Goal: Find specific page/section: Find specific page/section

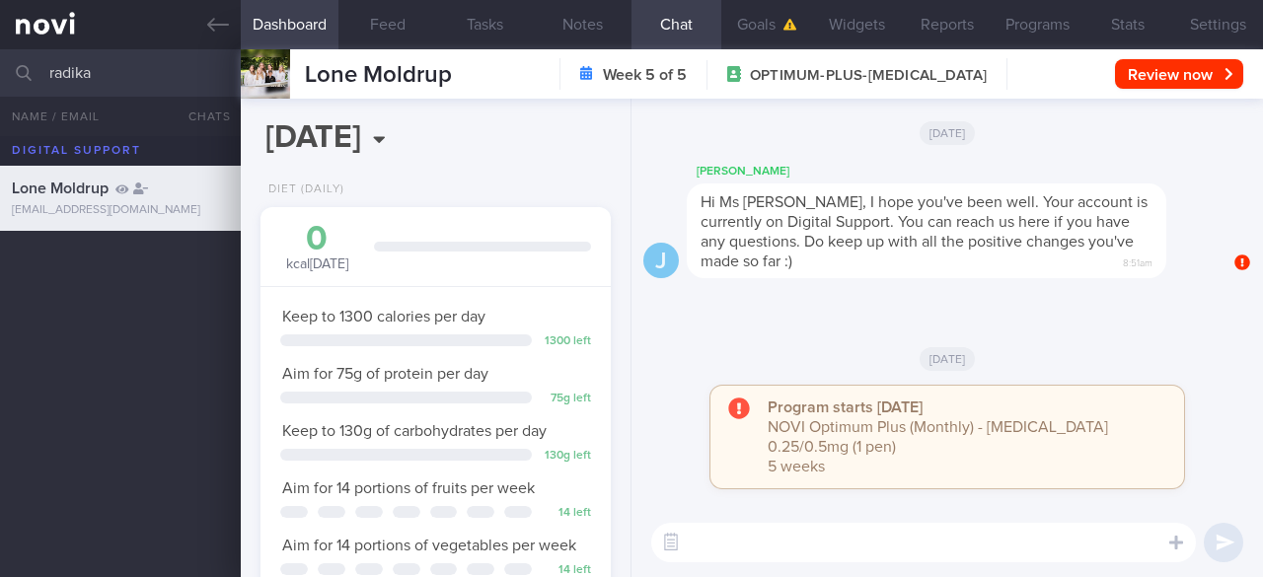
select select "7"
drag, startPoint x: 95, startPoint y: 74, endPoint x: 52, endPoint y: 68, distance: 42.9
click at [52, 68] on input "radika" at bounding box center [631, 72] width 1263 height 47
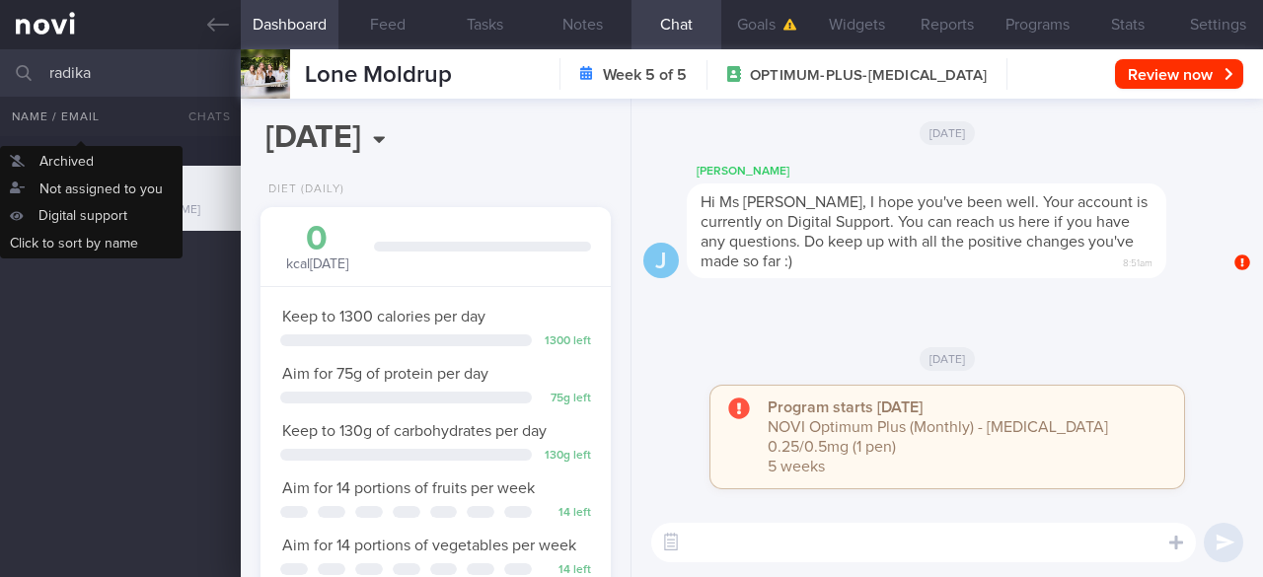
type input "r"
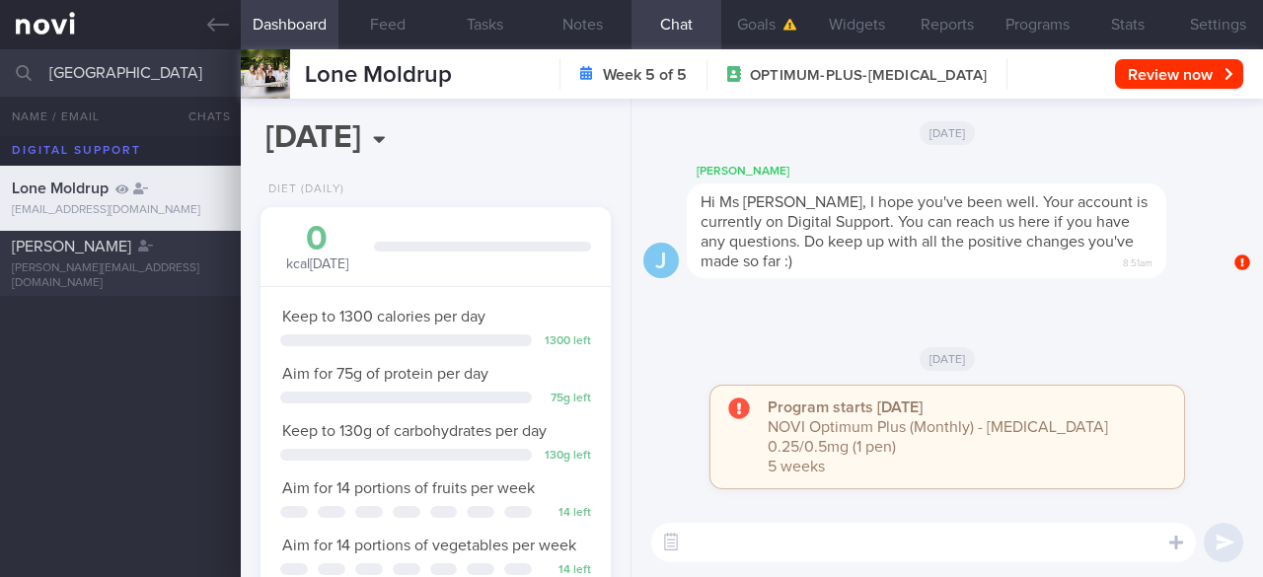
type input "[GEOGRAPHIC_DATA]"
click at [174, 257] on div "[PERSON_NAME]" at bounding box center [118, 247] width 212 height 20
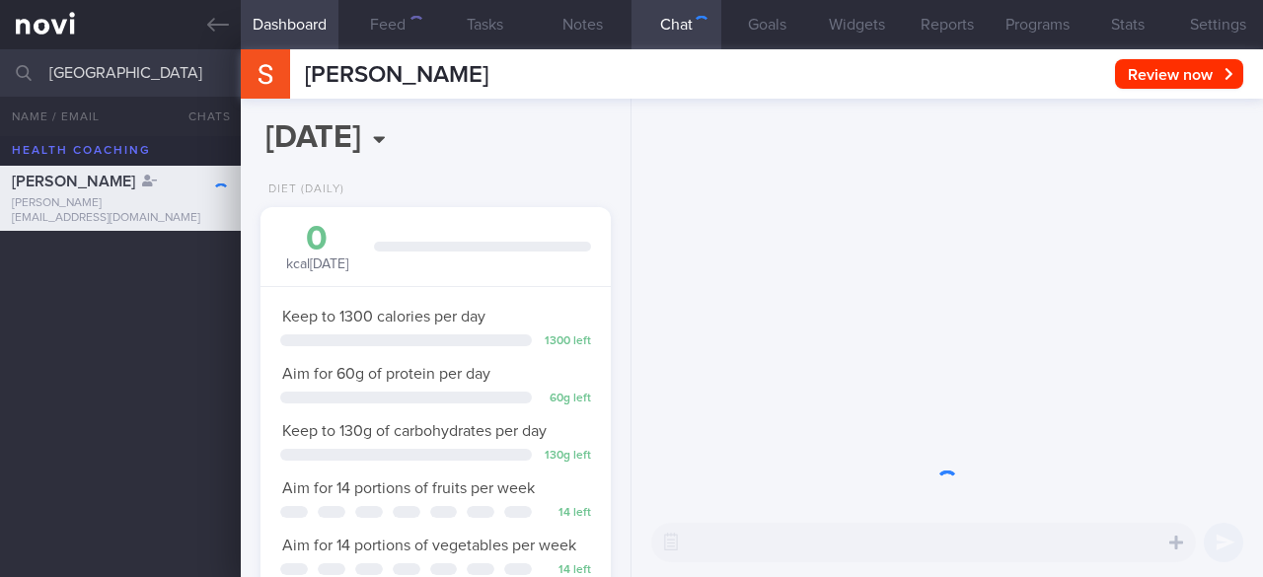
scroll to position [178, 300]
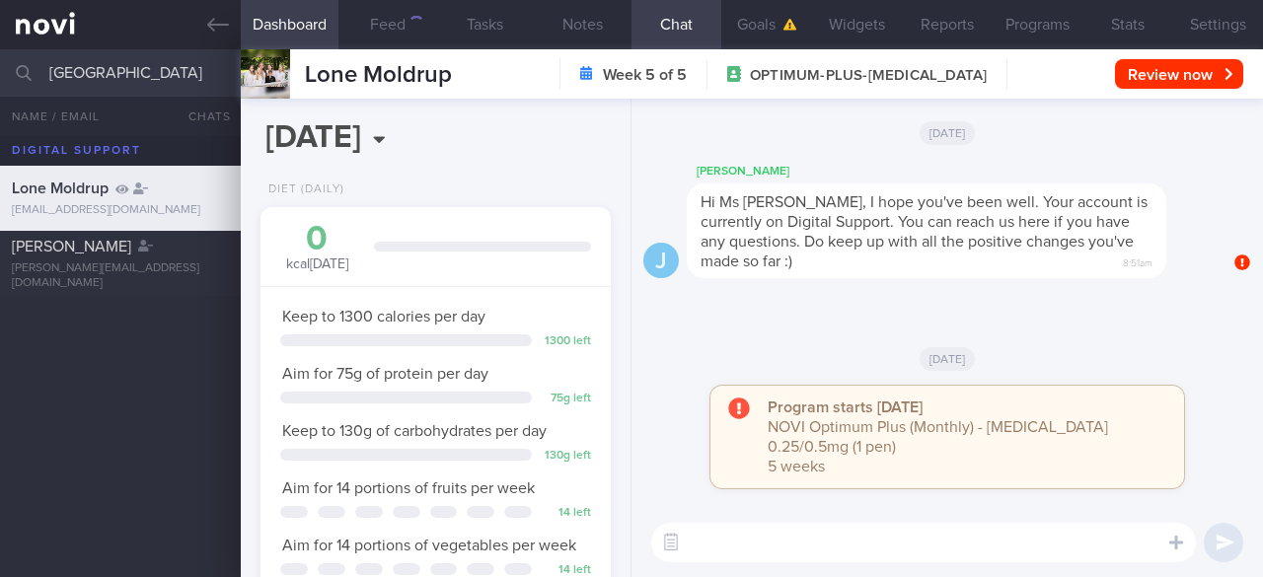
scroll to position [178, 300]
